Goal: Transaction & Acquisition: Purchase product/service

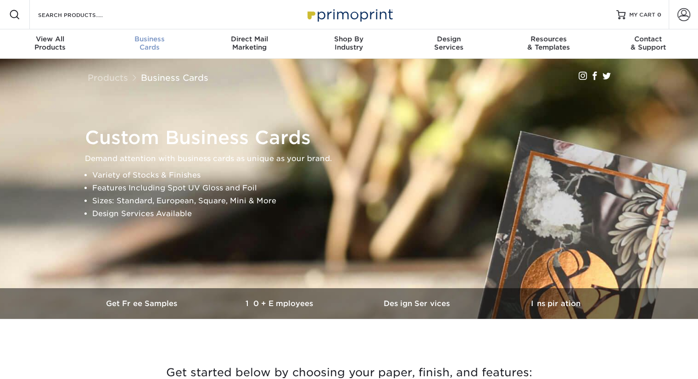
click at [138, 40] on span "Business" at bounding box center [150, 39] width 100 height 8
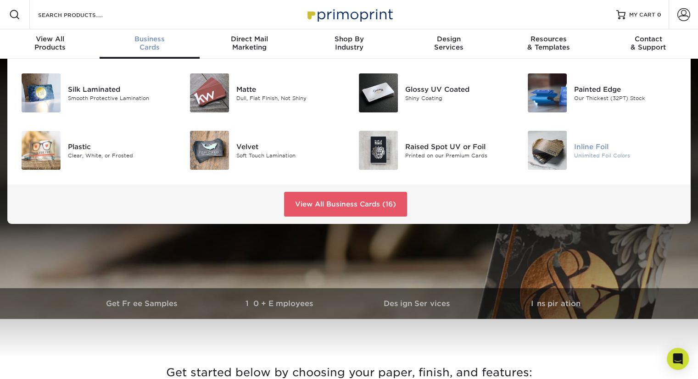
click at [541, 148] on img at bounding box center [547, 150] width 39 height 39
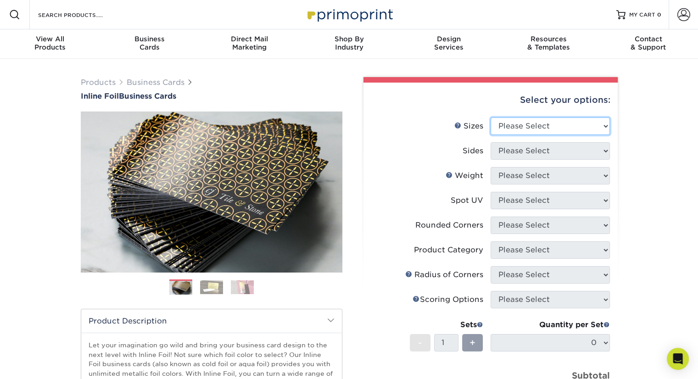
click at [512, 129] on select "Please Select 1.5" x 3.5" - Mini 1.75" x 3.5" - Mini 2" x 2" - Square 2" x 3" -…" at bounding box center [549, 125] width 119 height 17
select select "2.00x3.50"
click at [490, 117] on select "Please Select 1.5" x 3.5" - Mini 1.75" x 3.5" - Mini 2" x 2" - Square 2" x 3" -…" at bounding box center [549, 125] width 119 height 17
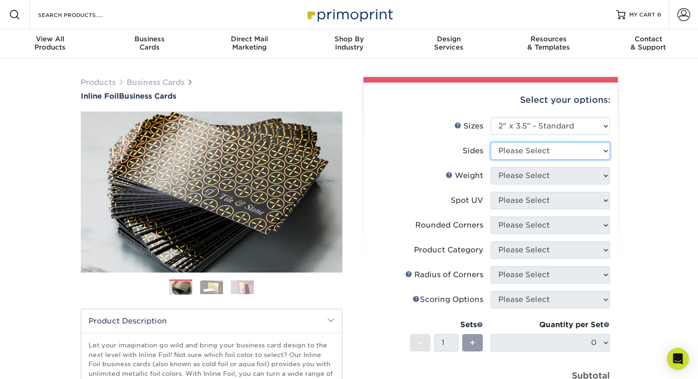
click at [507, 153] on select "Please Select Print Both Sides - Foil Back Only Print Both Sides - Foil Both Si…" at bounding box center [549, 150] width 119 height 17
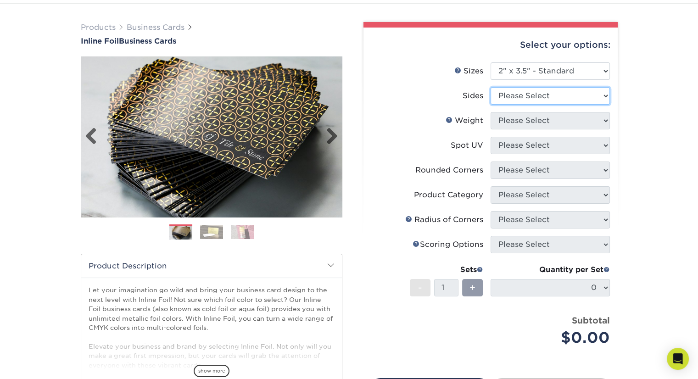
scroll to position [184, 0]
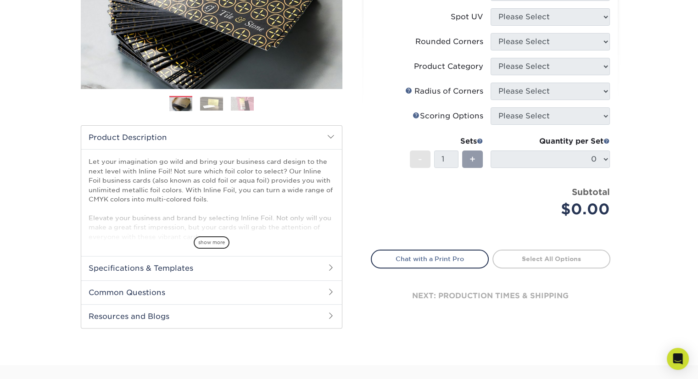
click at [191, 266] on h2 "Specifications & Templates" at bounding box center [211, 268] width 261 height 24
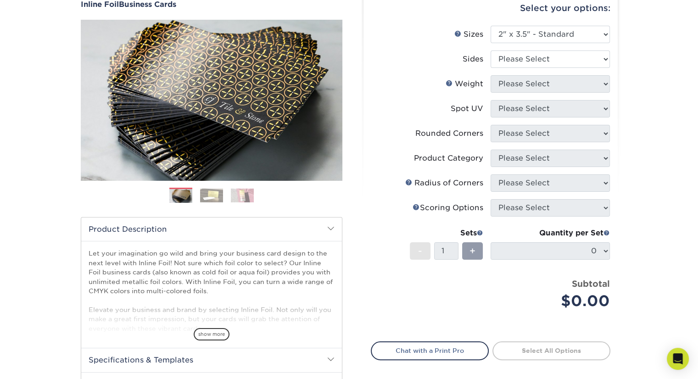
scroll to position [92, 0]
click at [519, 56] on select "Please Select Print Both Sides - Foil Back Only Print Both Sides - Foil Both Si…" at bounding box center [549, 58] width 119 height 17
